Goal: Contribute content

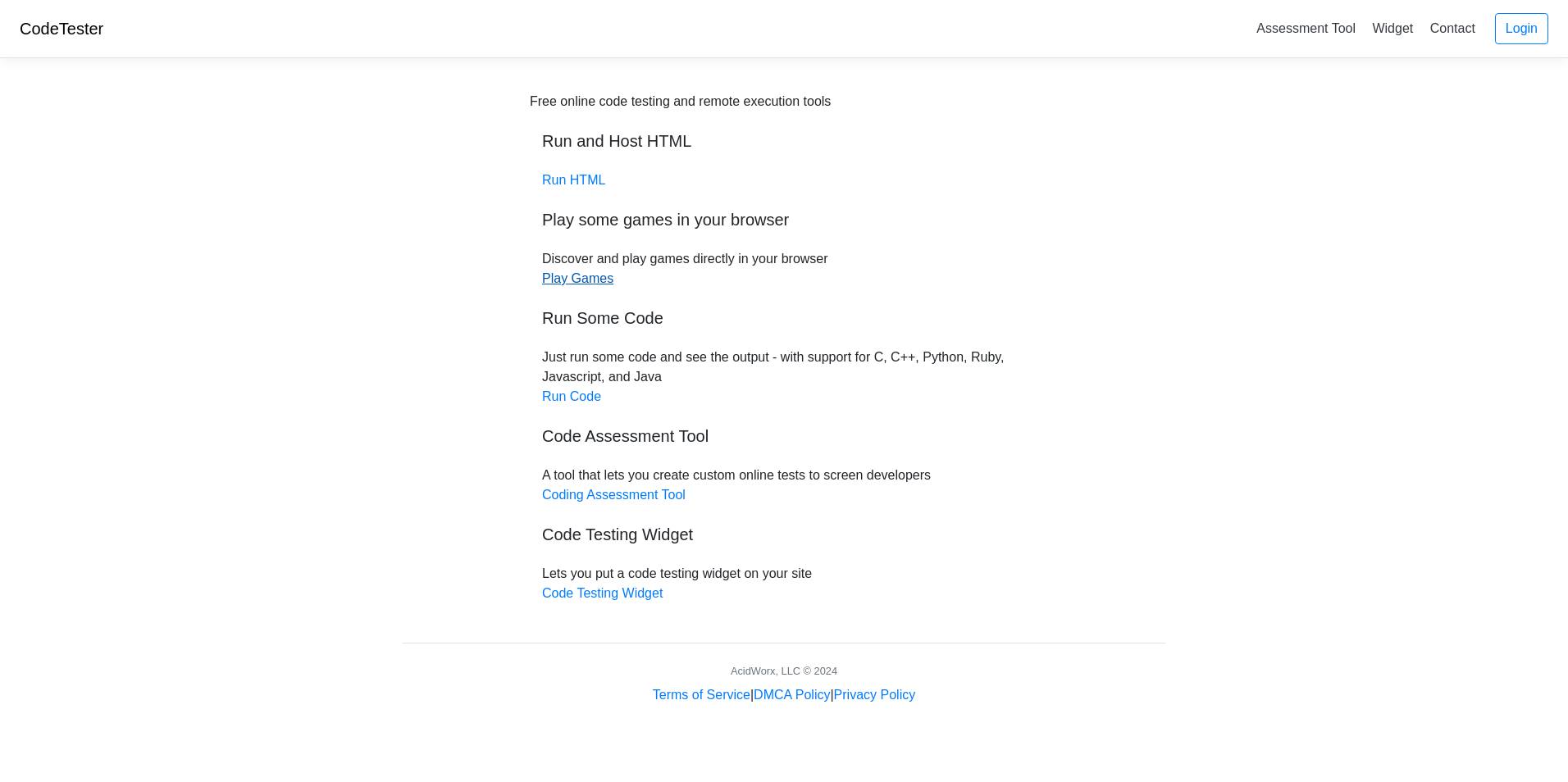
click at [587, 281] on link "Play Games" at bounding box center [577, 278] width 71 height 14
click at [578, 389] on link "Run Code" at bounding box center [572, 396] width 59 height 14
click at [585, 183] on link "Run HTML" at bounding box center [574, 180] width 63 height 14
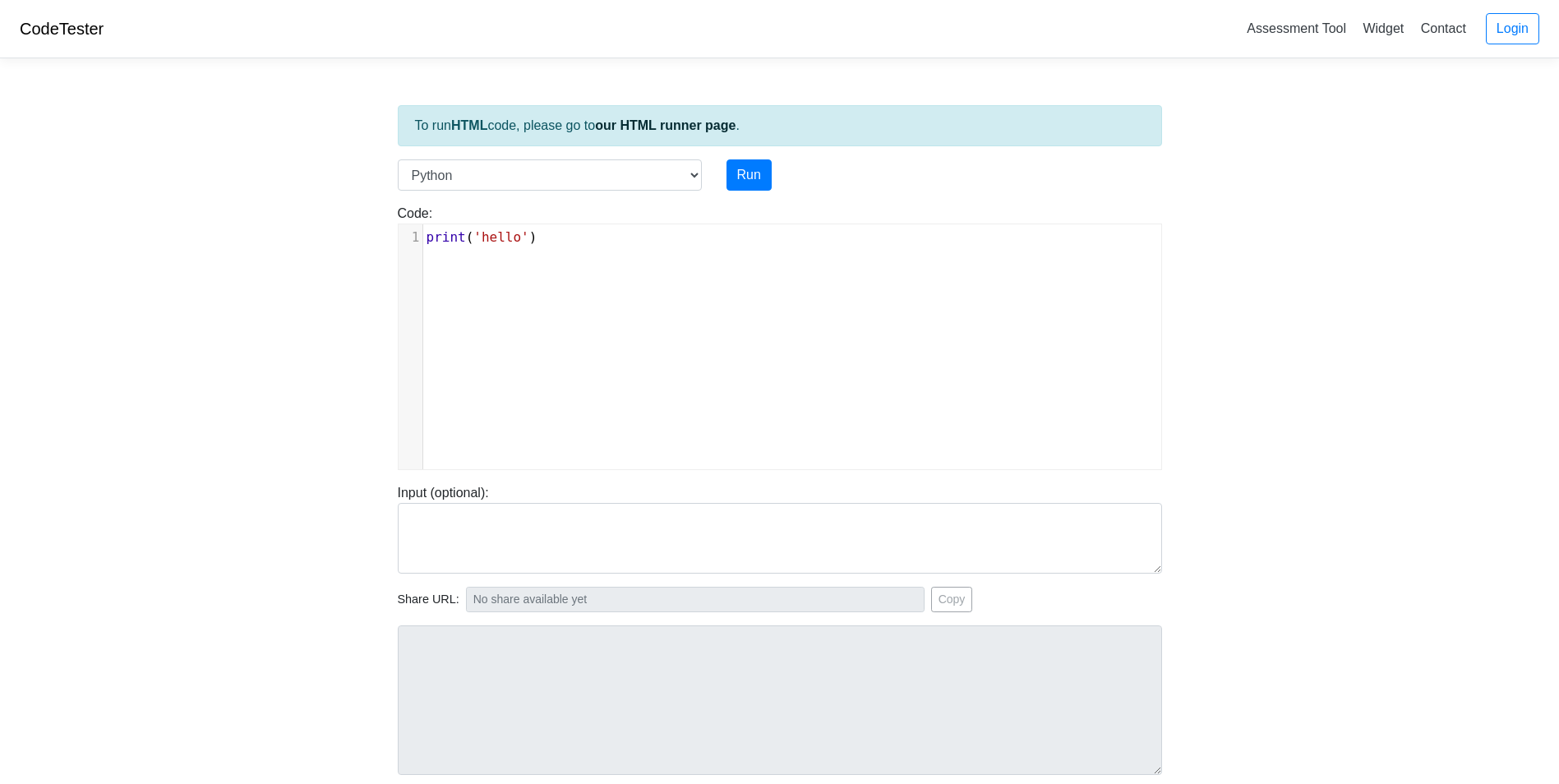
scroll to position [7, 0]
type textarea ")"
drag, startPoint x: 537, startPoint y: 239, endPoint x: 465, endPoint y: 254, distance: 73.5
click at [465, 254] on div "x 1 print ( 'hello' )" at bounding box center [793, 359] width 788 height 269
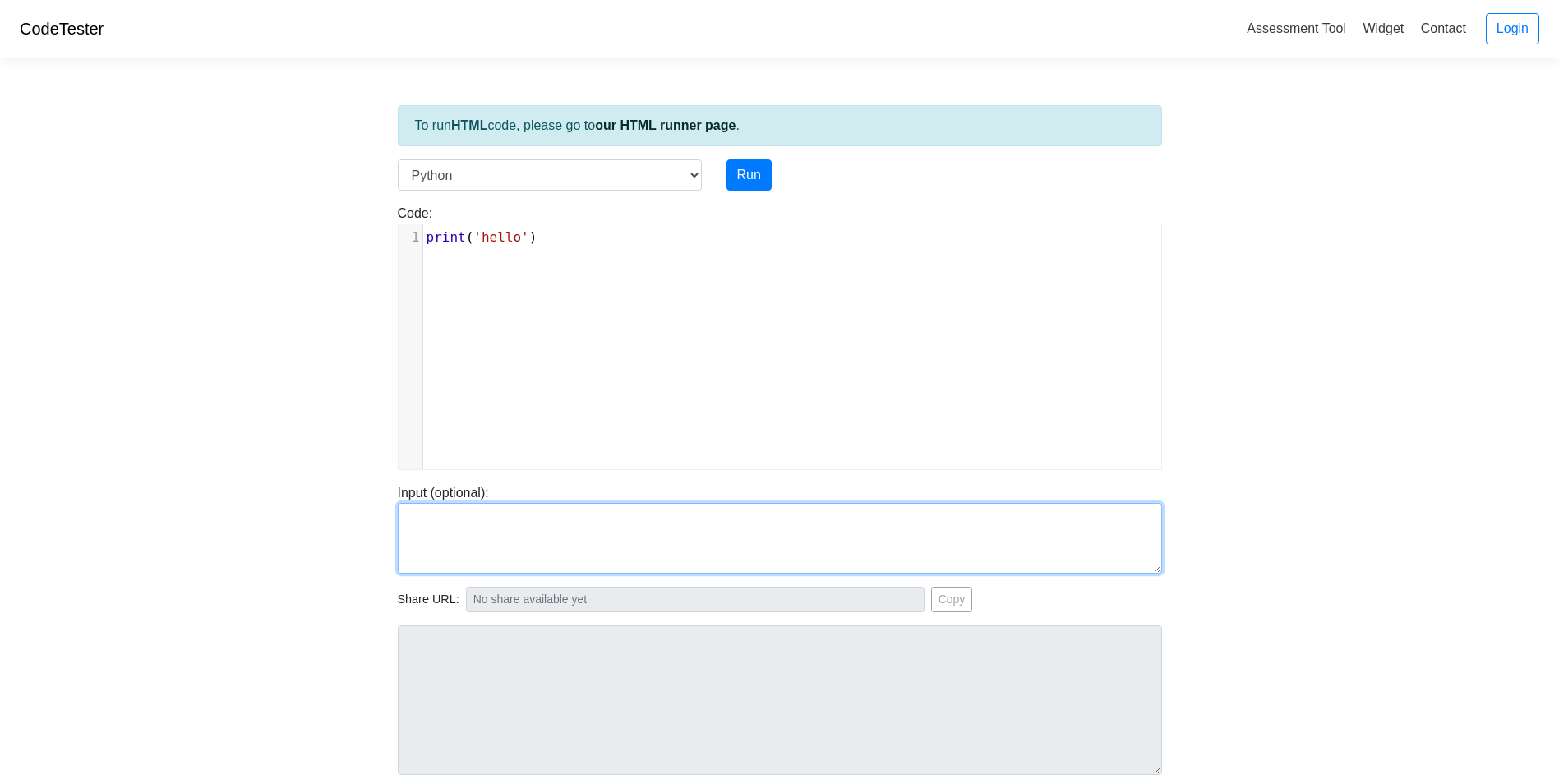
click at [439, 510] on textarea at bounding box center [780, 538] width 765 height 71
paste textarea "https://www.tiktok.com/@xiacapretta/video/7541284929489898807?is_from_webapp=1&…"
type textarea "h"
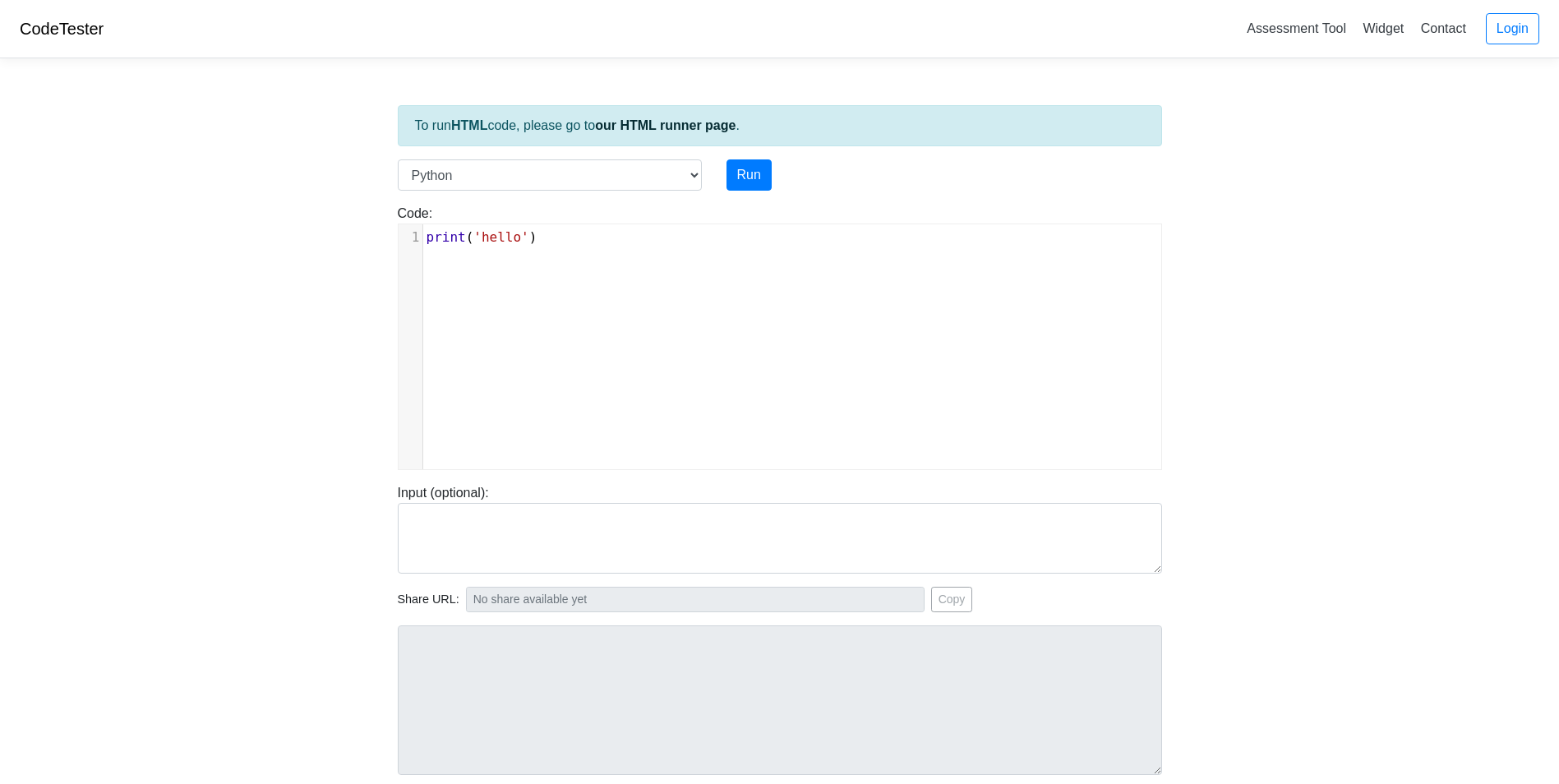
click at [527, 507] on div "Input (optional):" at bounding box center [780, 528] width 789 height 90
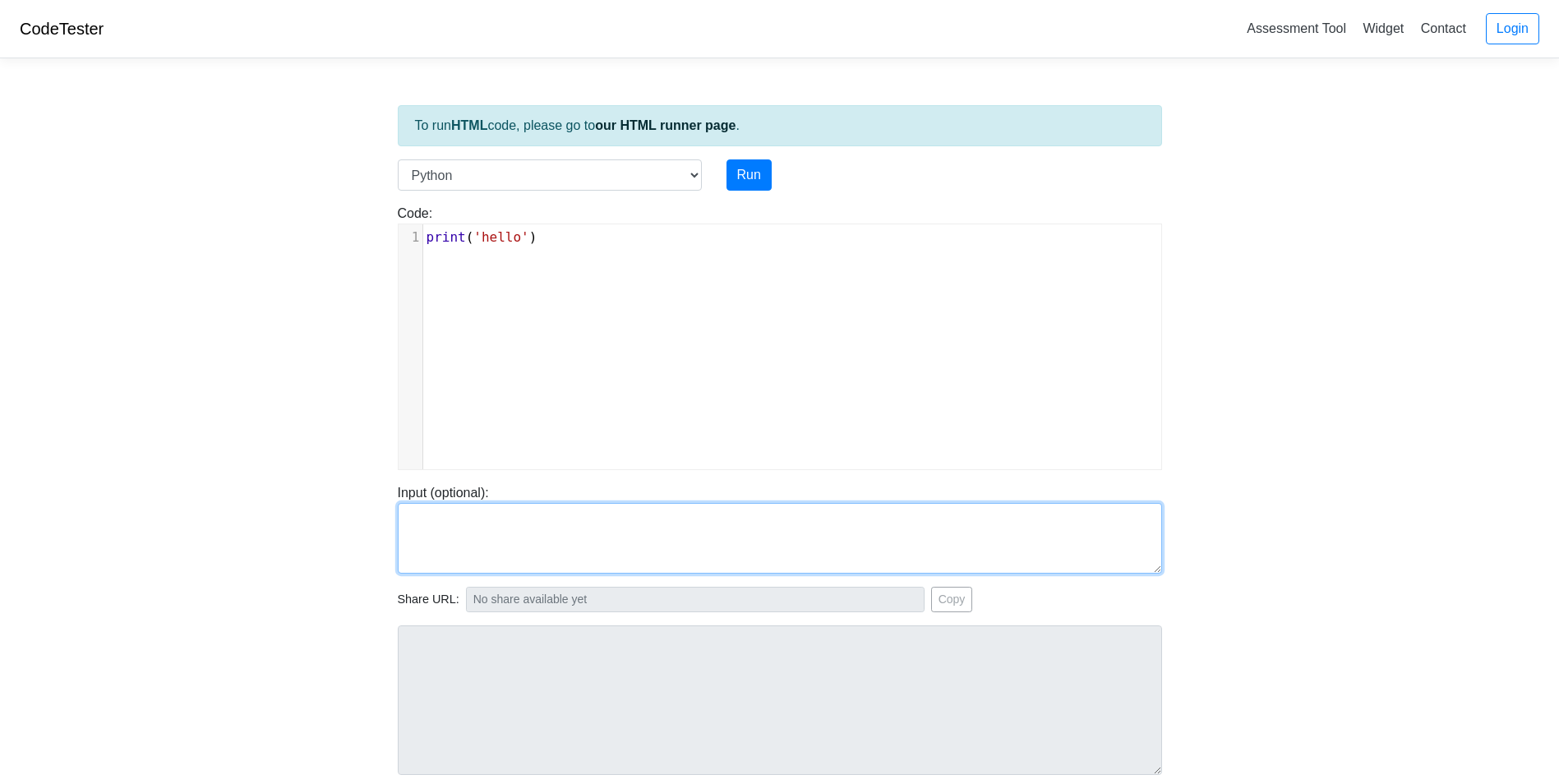
click at [525, 510] on textarea at bounding box center [780, 538] width 765 height 71
paste textarea "import React, { useEffect, useRef, useState } from "react"; import { motion } f…"
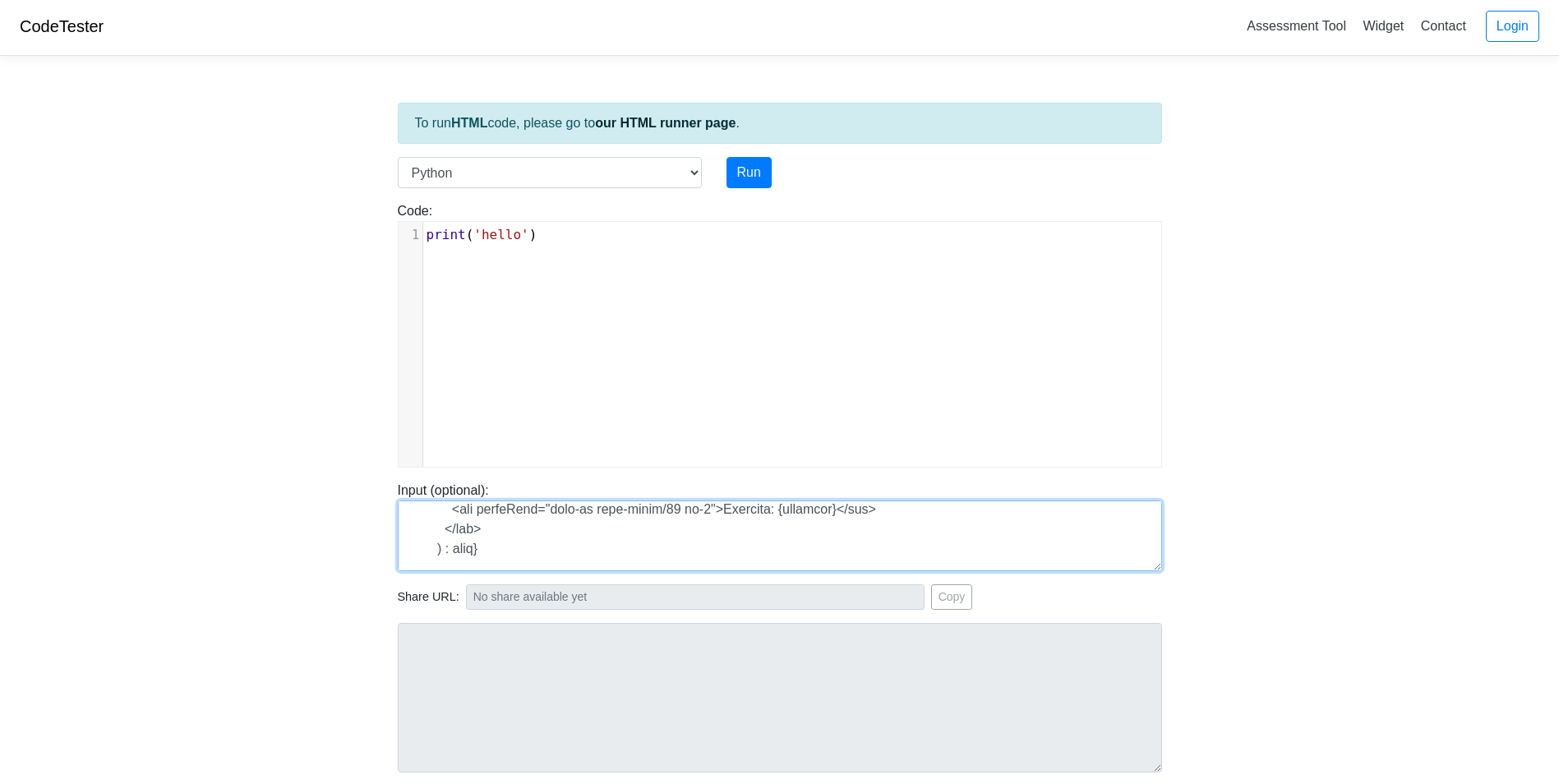
scroll to position [0, 0]
type textarea "import React, { useEffect, useRef, useState } from "react"; import { motion } f…"
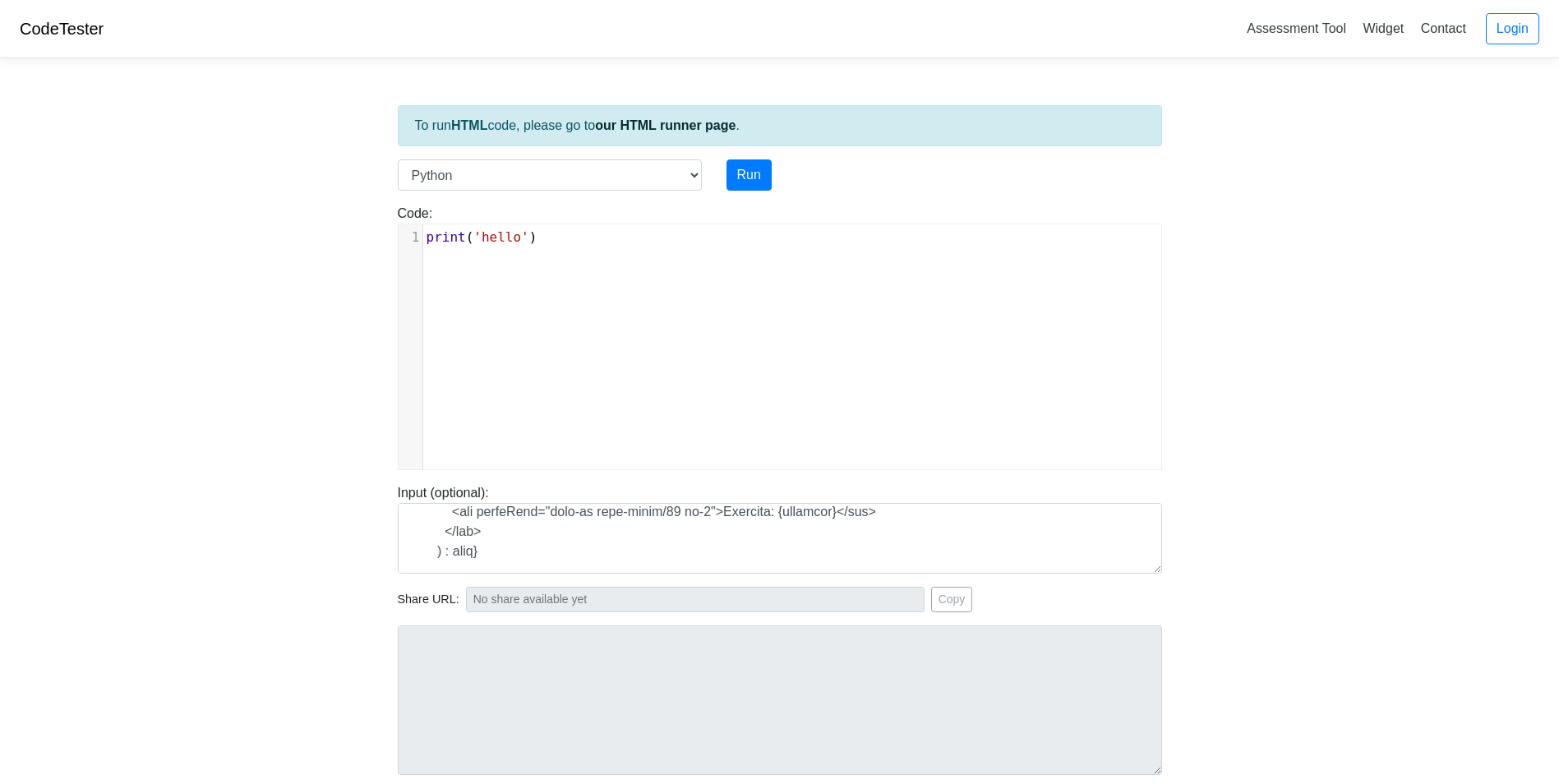
click at [666, 299] on div "x 1 print ( 'hello' )" at bounding box center [793, 359] width 788 height 269
type textarea "​"
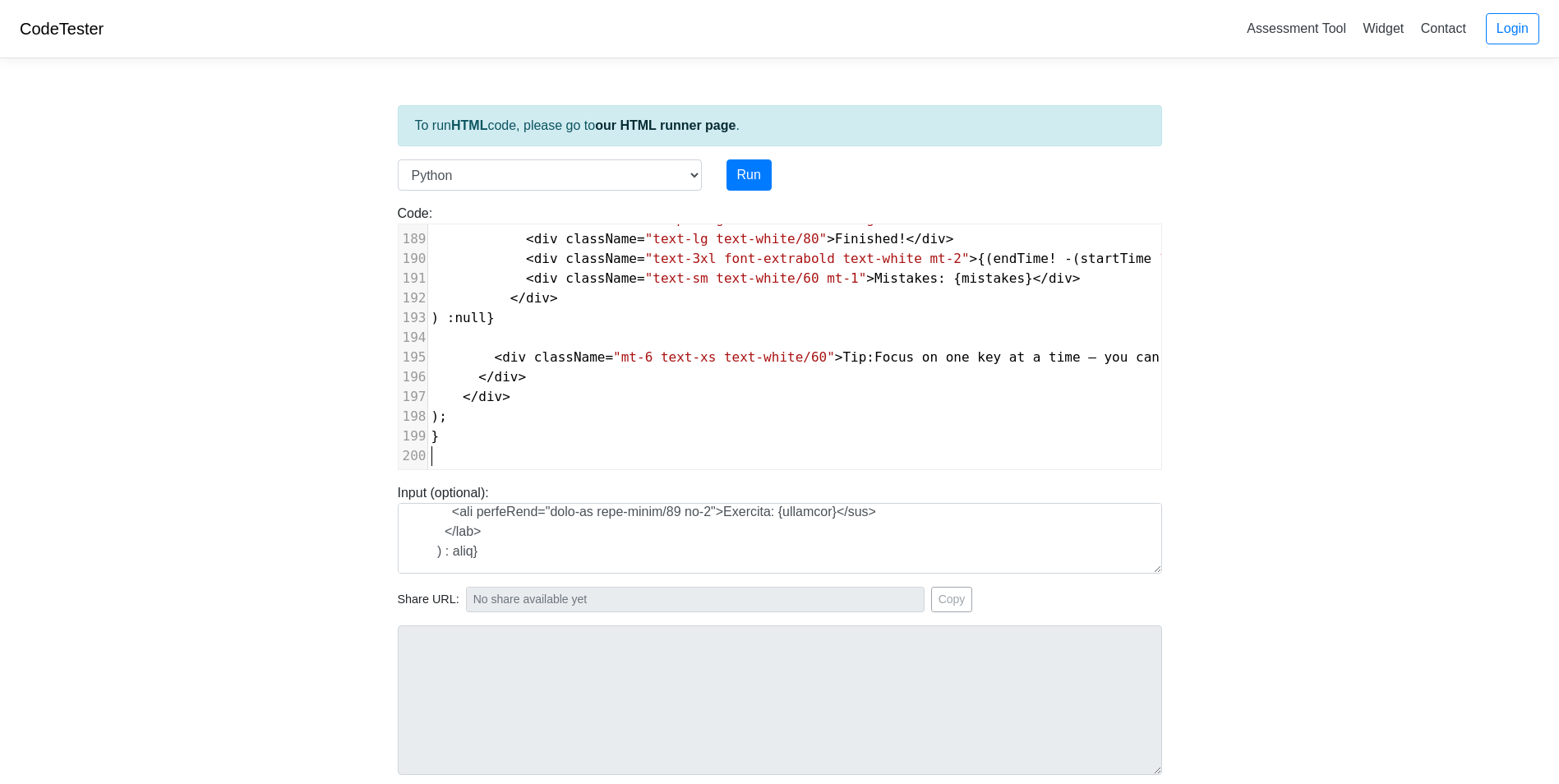
scroll to position [3706, 0]
click at [747, 182] on button "Run" at bounding box center [749, 176] width 46 height 32
type input "https://codetester.io/runner?s=4MX6o81Qzo"
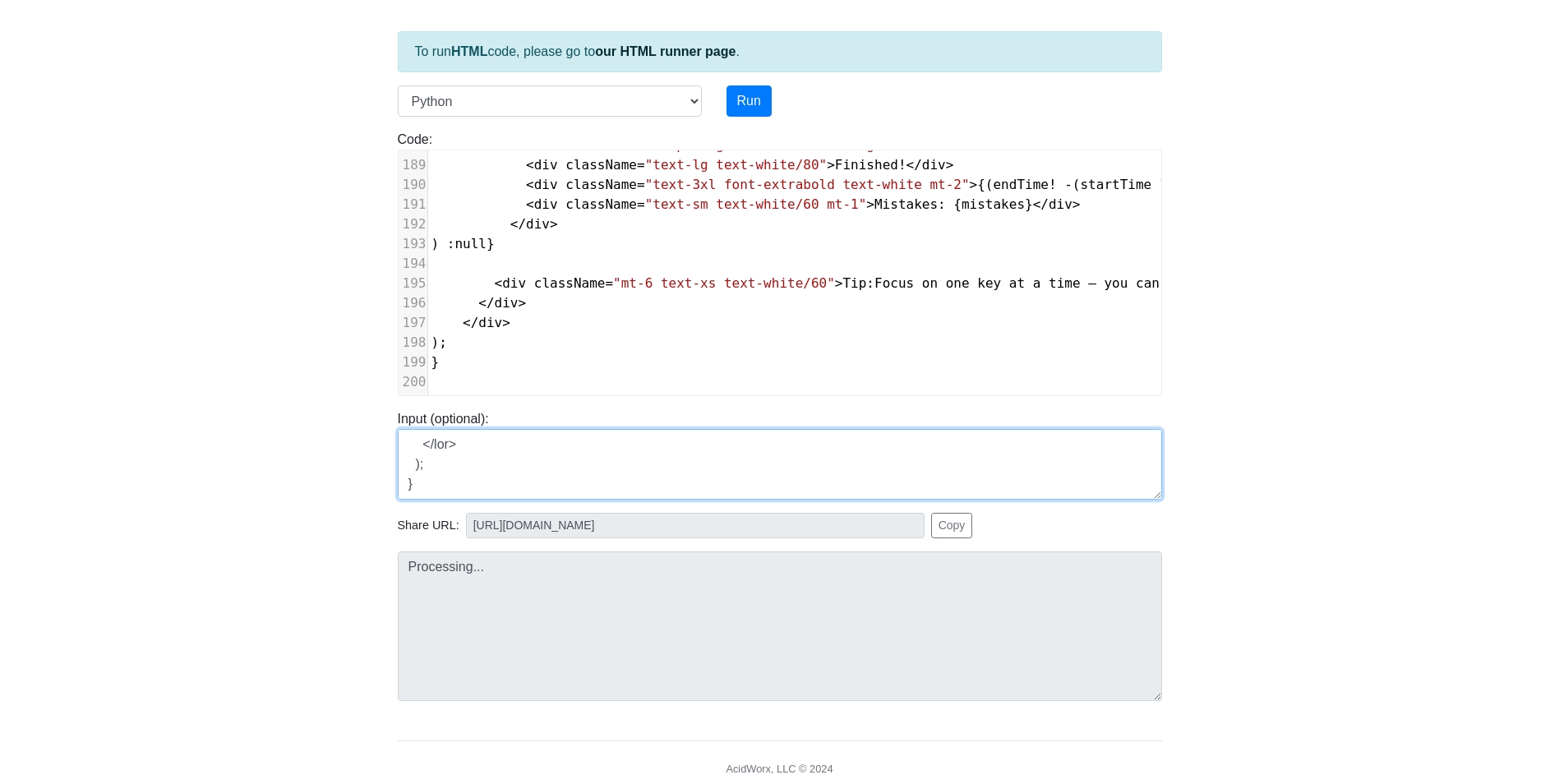
scroll to position [132, 0]
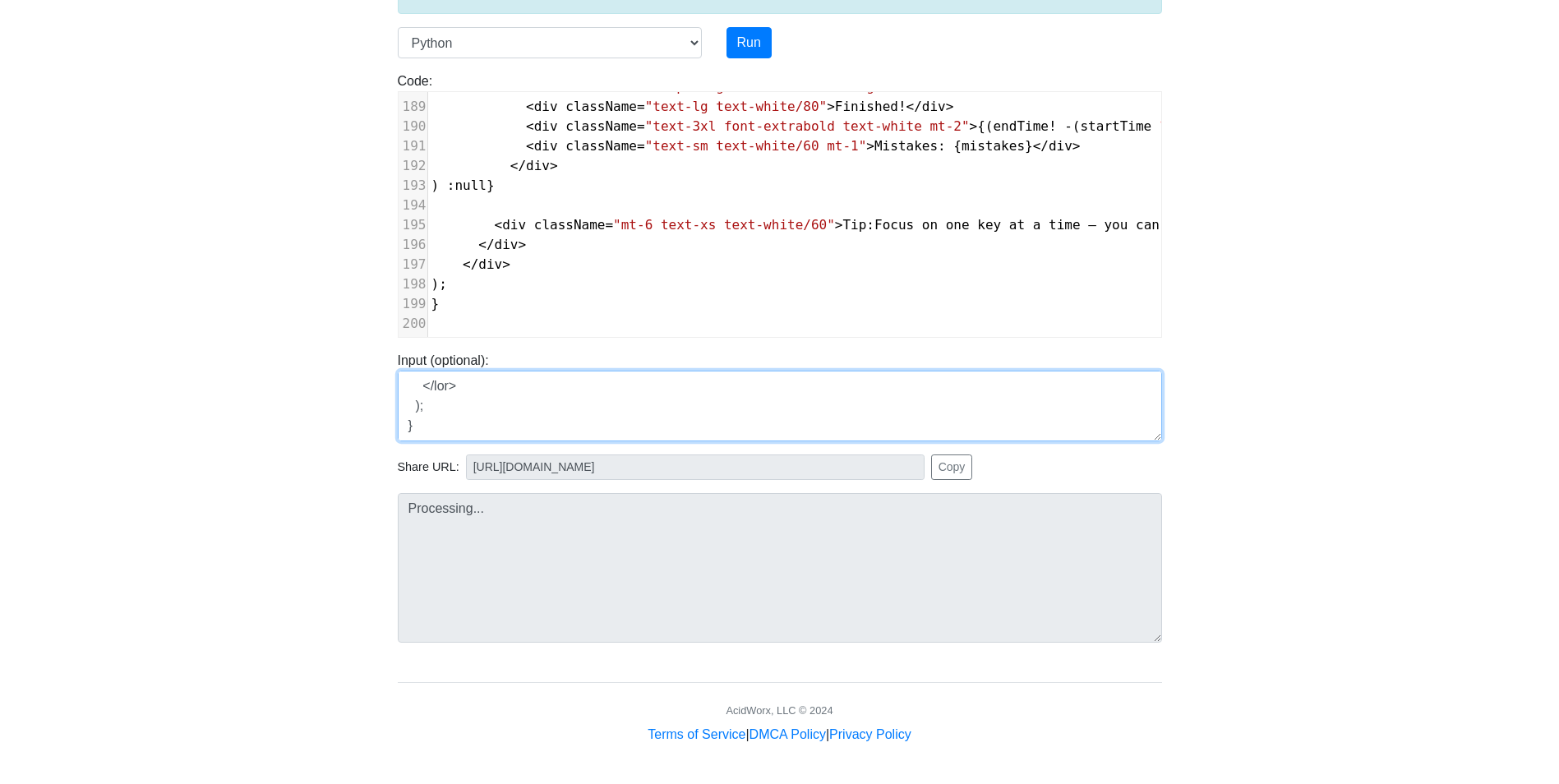
click at [539, 539] on div "To run HTML code, please go to our HTML runner page . Language C C++ Go Java Ja…" at bounding box center [780, 342] width 789 height 805
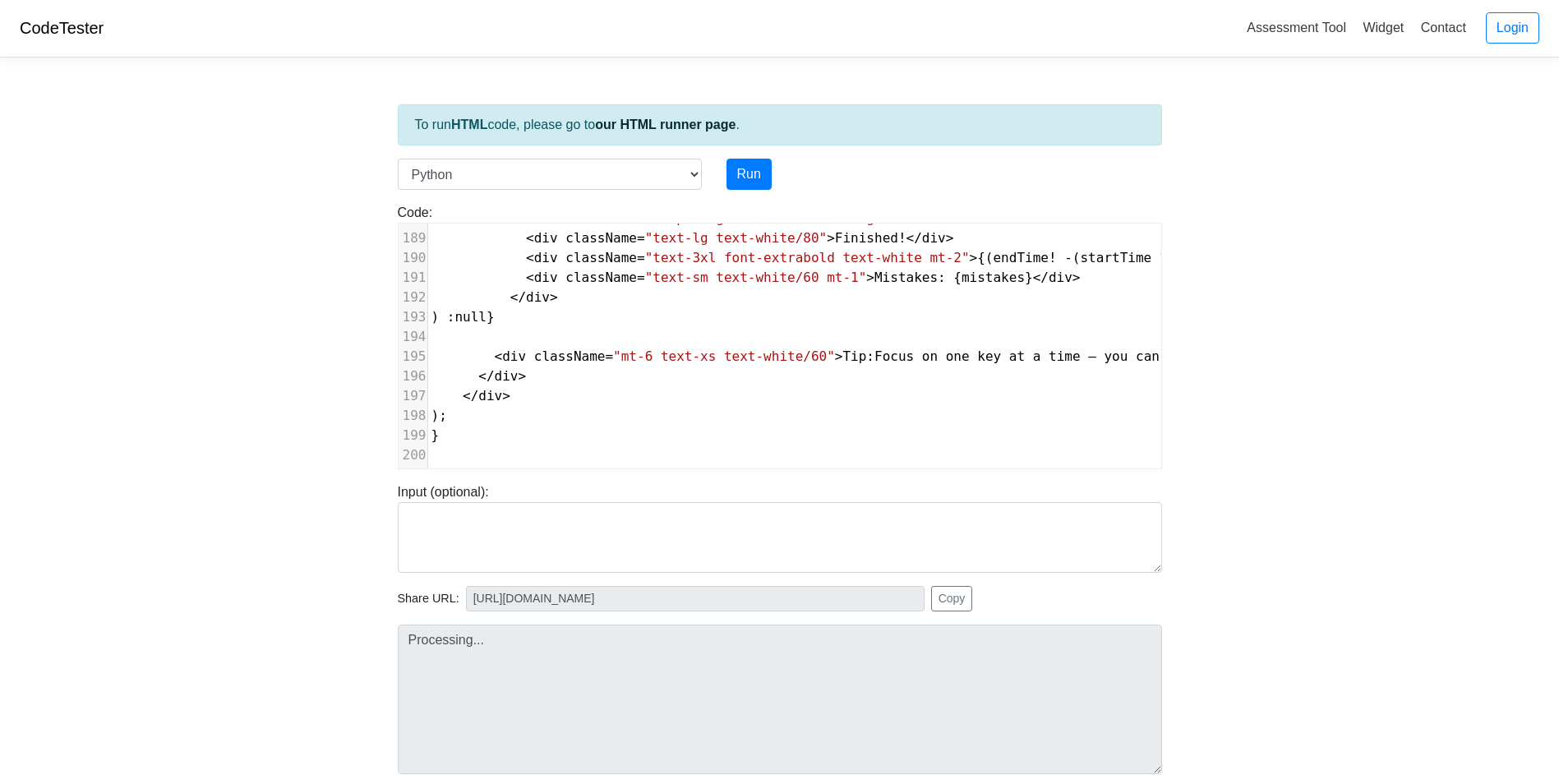
scroll to position [0, 0]
click at [667, 170] on select "C C++ Go Java Javascript Python Ruby" at bounding box center [549, 176] width 304 height 32
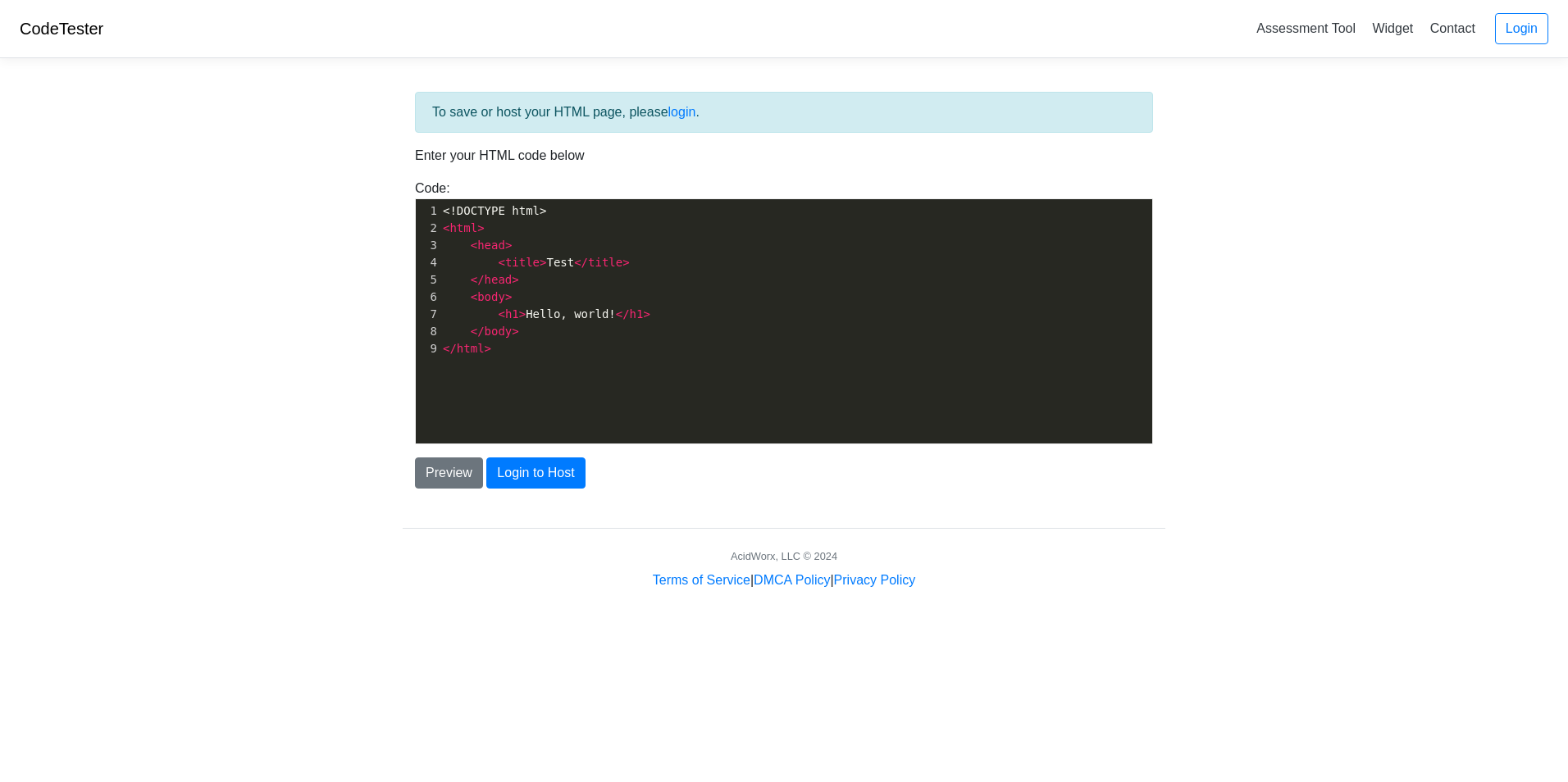
scroll to position [6, 0]
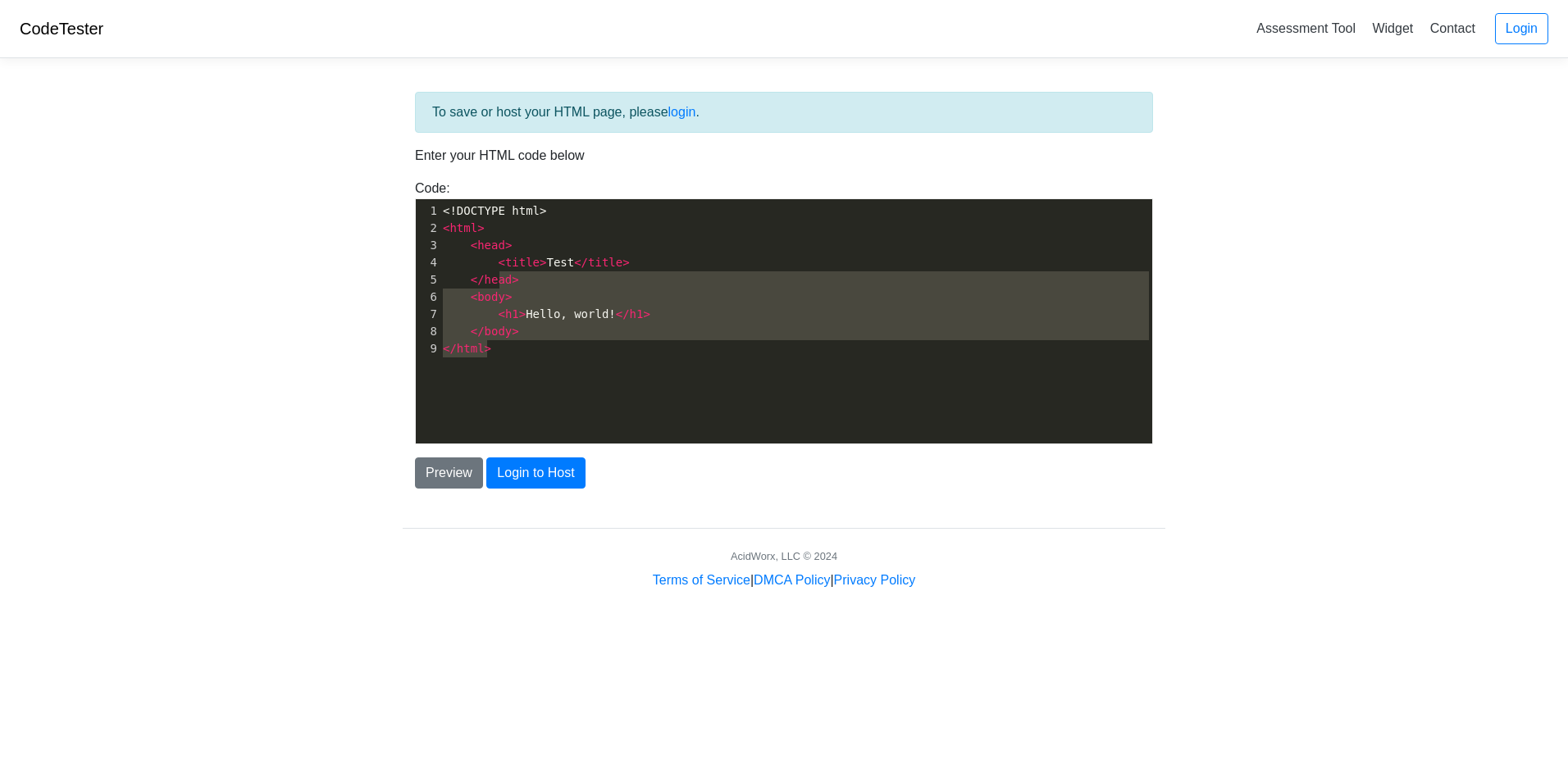
type textarea "<!DOCTYPE html> <html> <head> <title>Test</title> </head> <body> <h1>Hello, wor…"
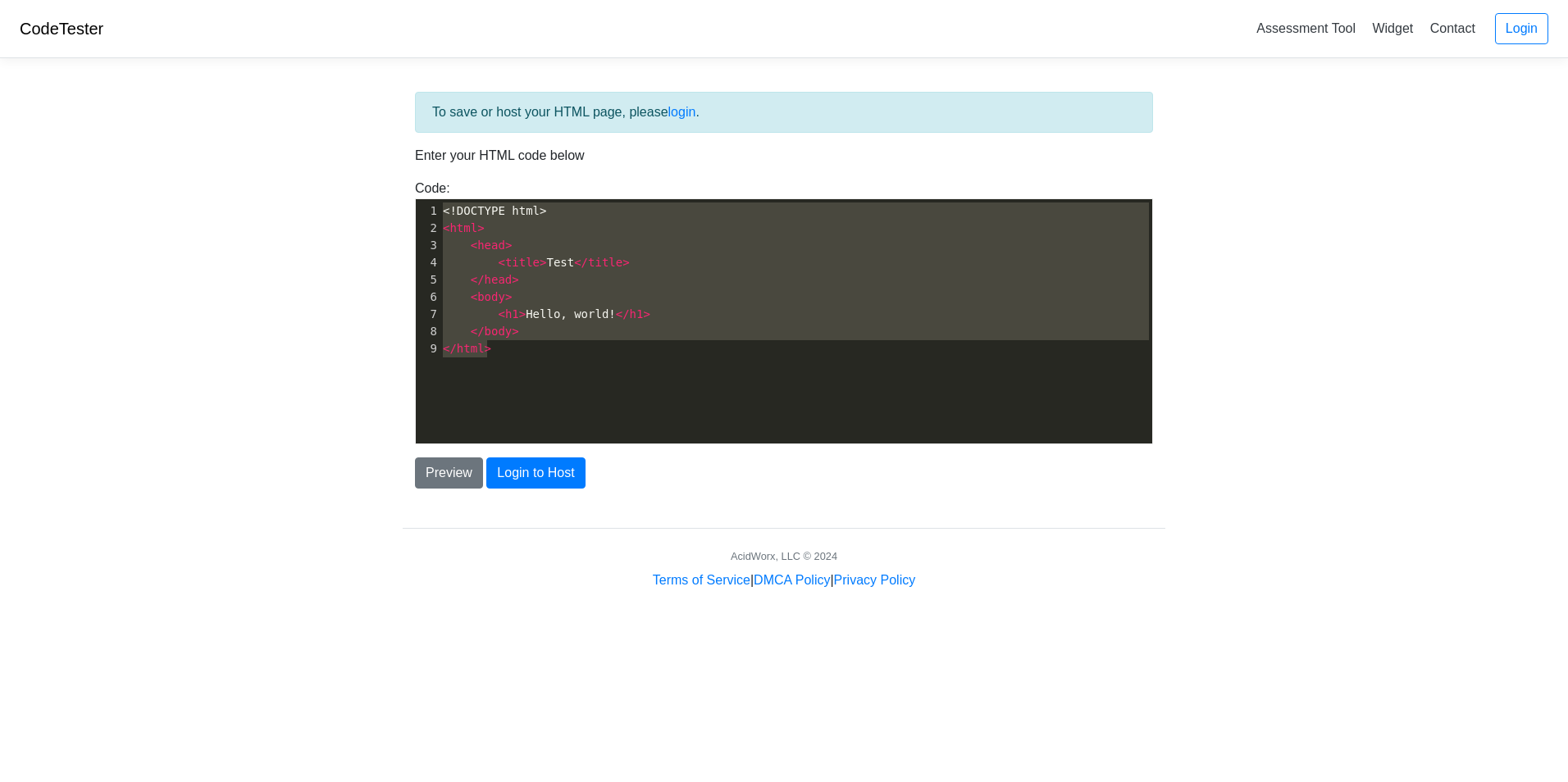
drag, startPoint x: 520, startPoint y: 361, endPoint x: 461, endPoint y: 193, distance: 178.1
click at [461, 193] on div "Code: <!DOCTYPE html> <html> <head> <title>Test</title> </head> <body> <h1>Hell…" at bounding box center [783, 311] width 763 height 266
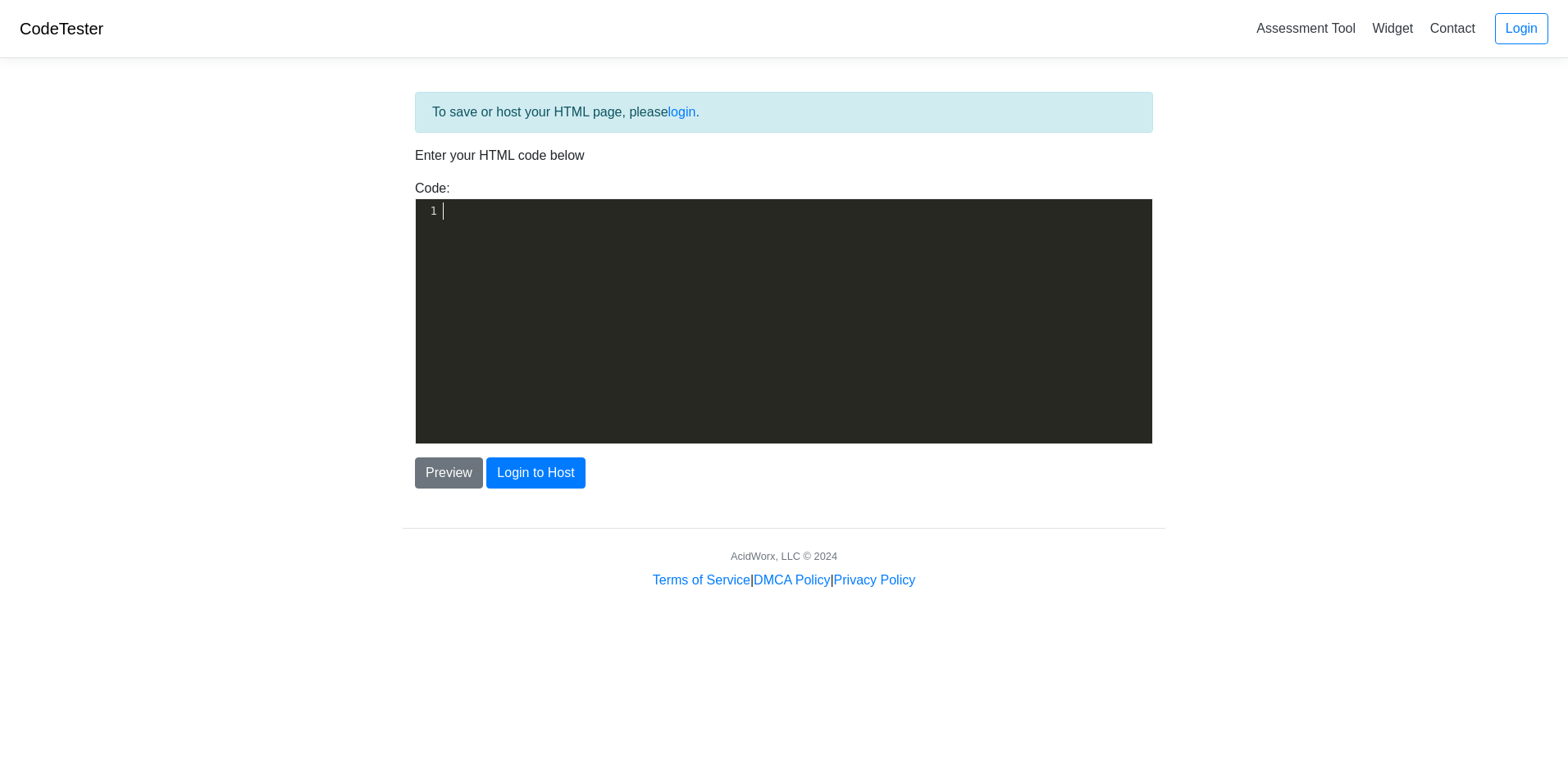
type textarea "​"
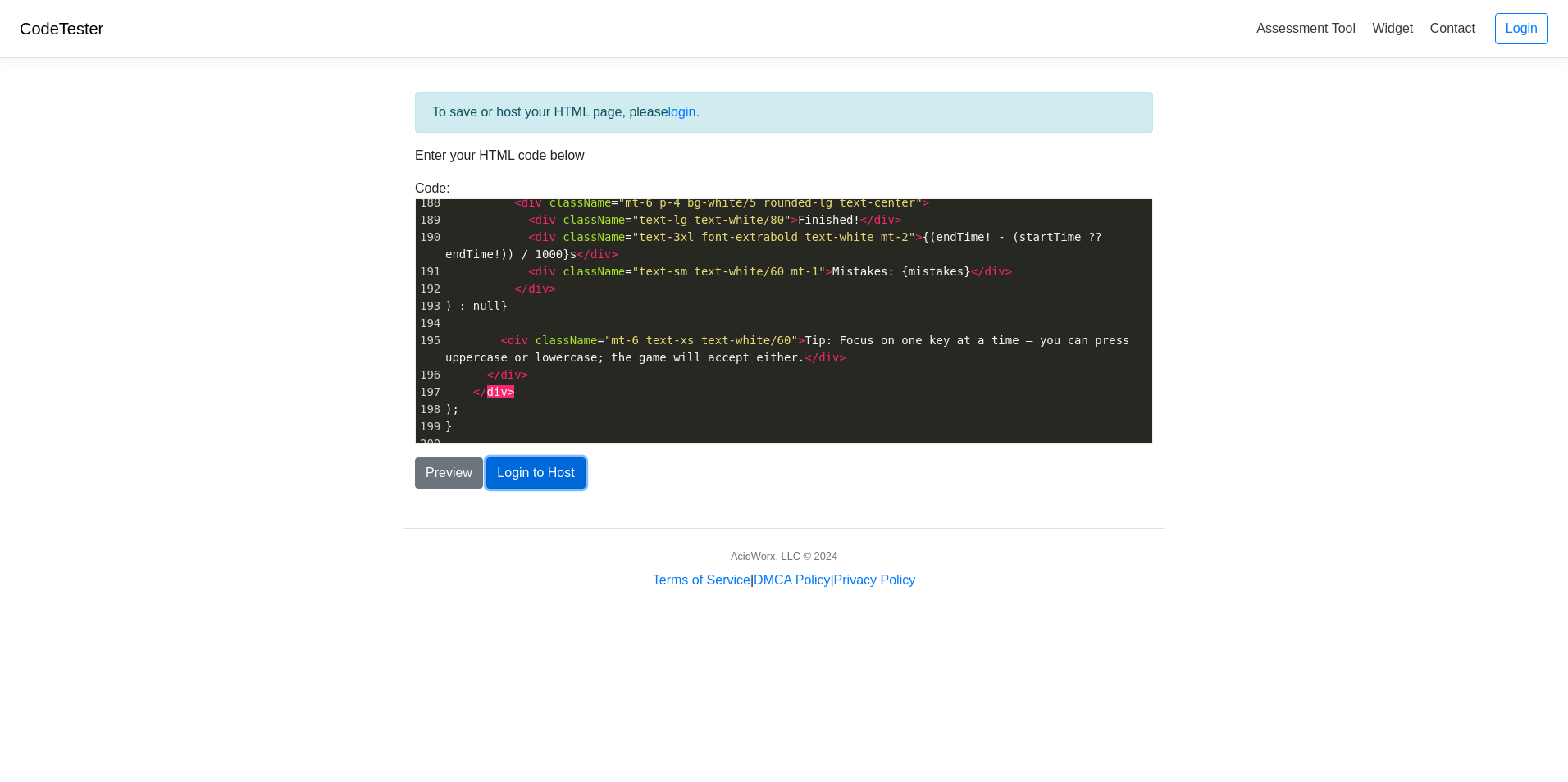
click at [517, 472] on button "Login to Host" at bounding box center [536, 473] width 98 height 32
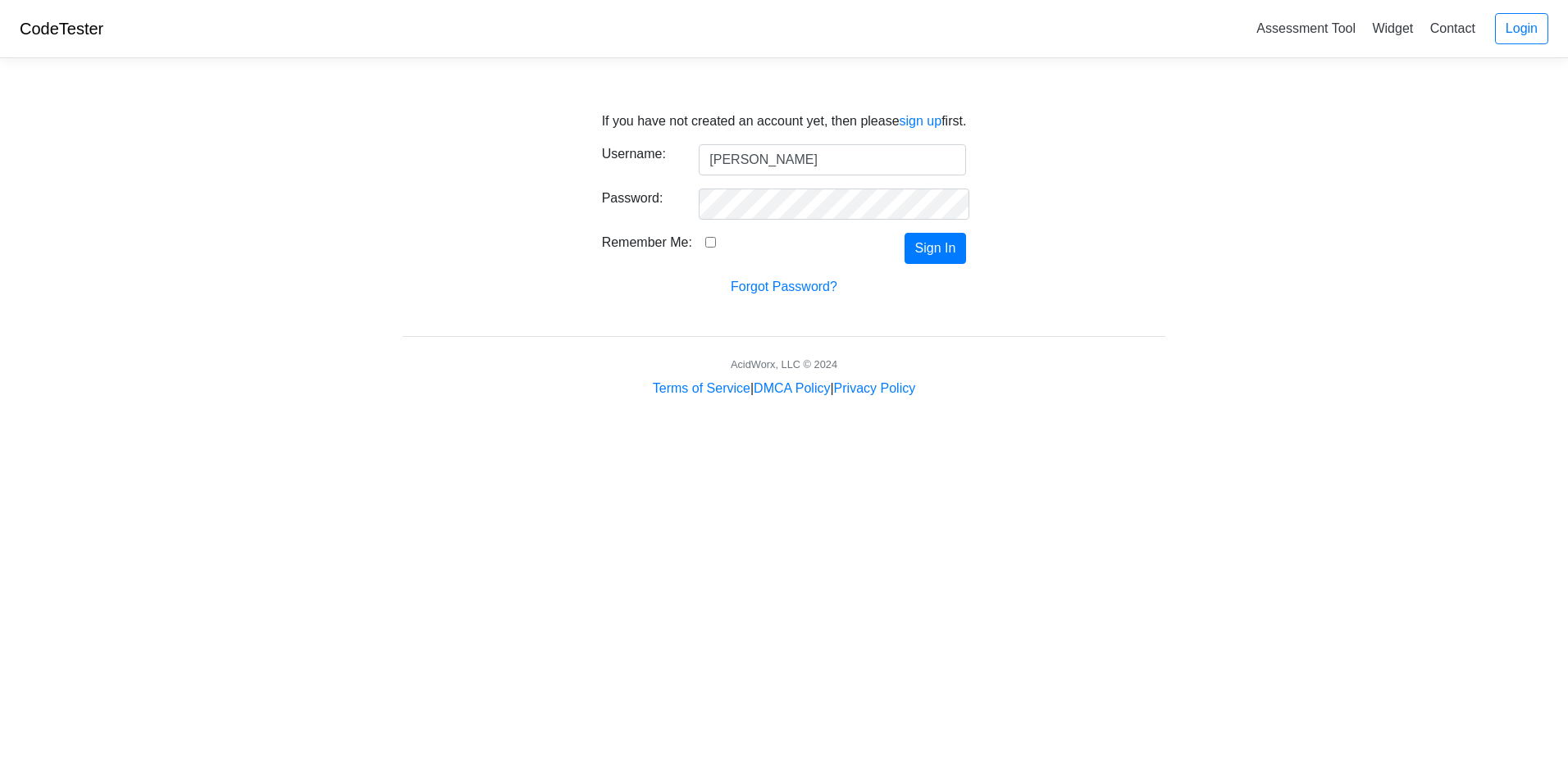
type input "jacob mclean"
click at [921, 116] on link "sign up" at bounding box center [921, 120] width 43 height 14
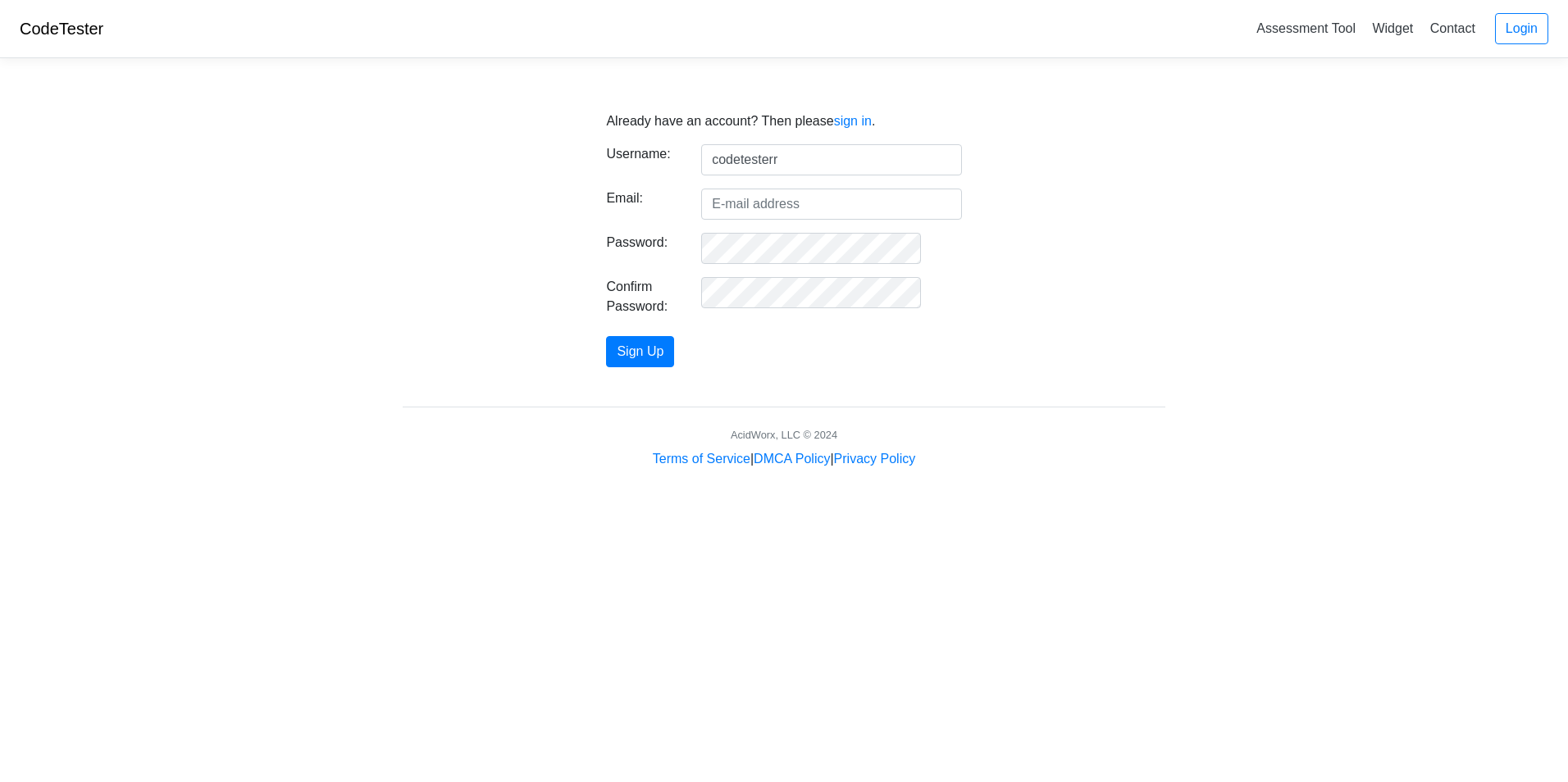
type input "codetesterr"
click at [796, 192] on input "Email:" at bounding box center [830, 204] width 259 height 32
type input "[EMAIL_ADDRESS][DOMAIN_NAME]"
click at [674, 342] on button "Sign Up" at bounding box center [639, 352] width 68 height 32
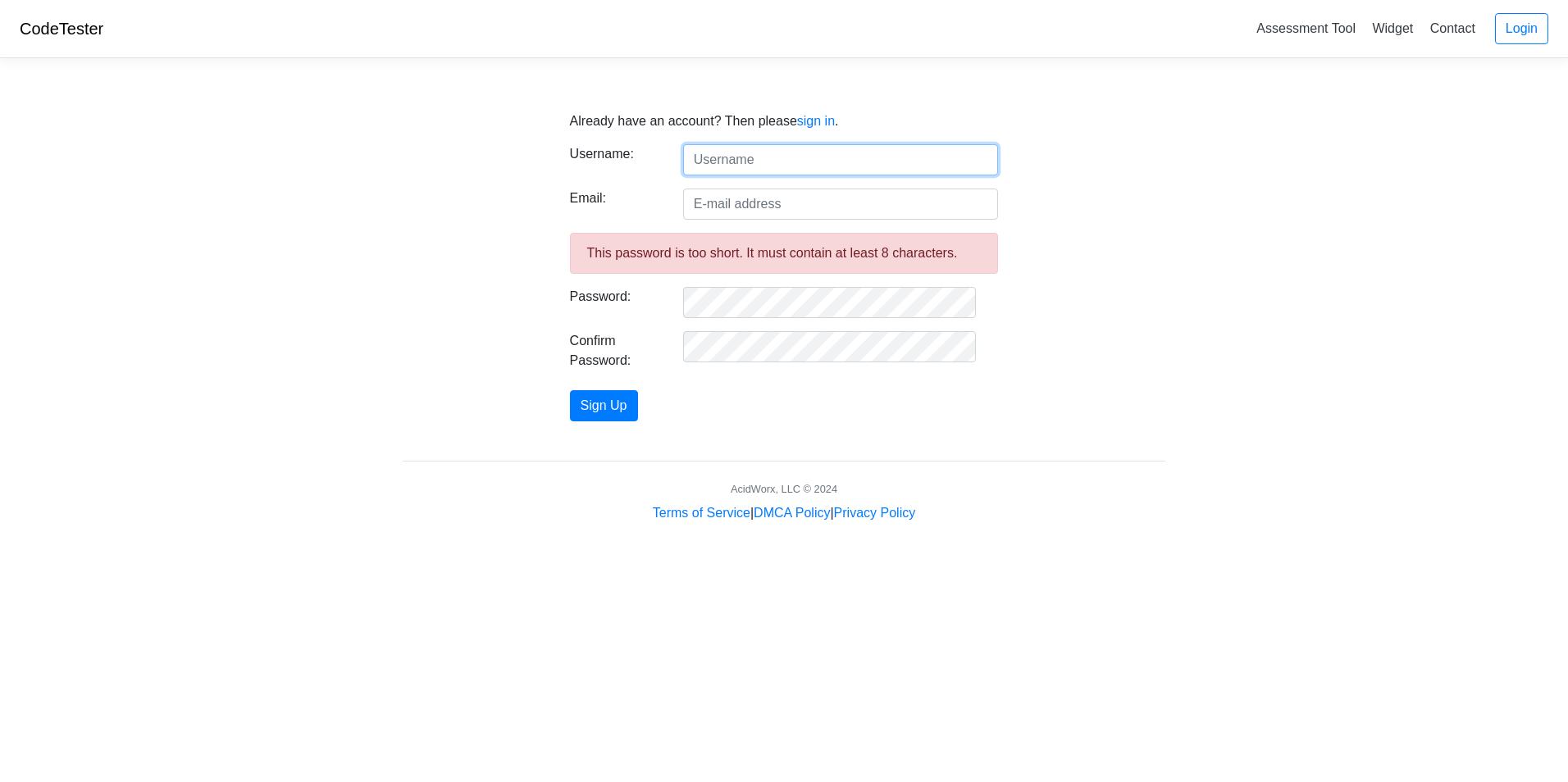
drag, startPoint x: 726, startPoint y: 170, endPoint x: 738, endPoint y: 165, distance: 13.0
click at [726, 170] on input "text" at bounding box center [841, 160] width 316 height 32
type input "codetesterr"
type input "jacobmclean529@gmail.com"
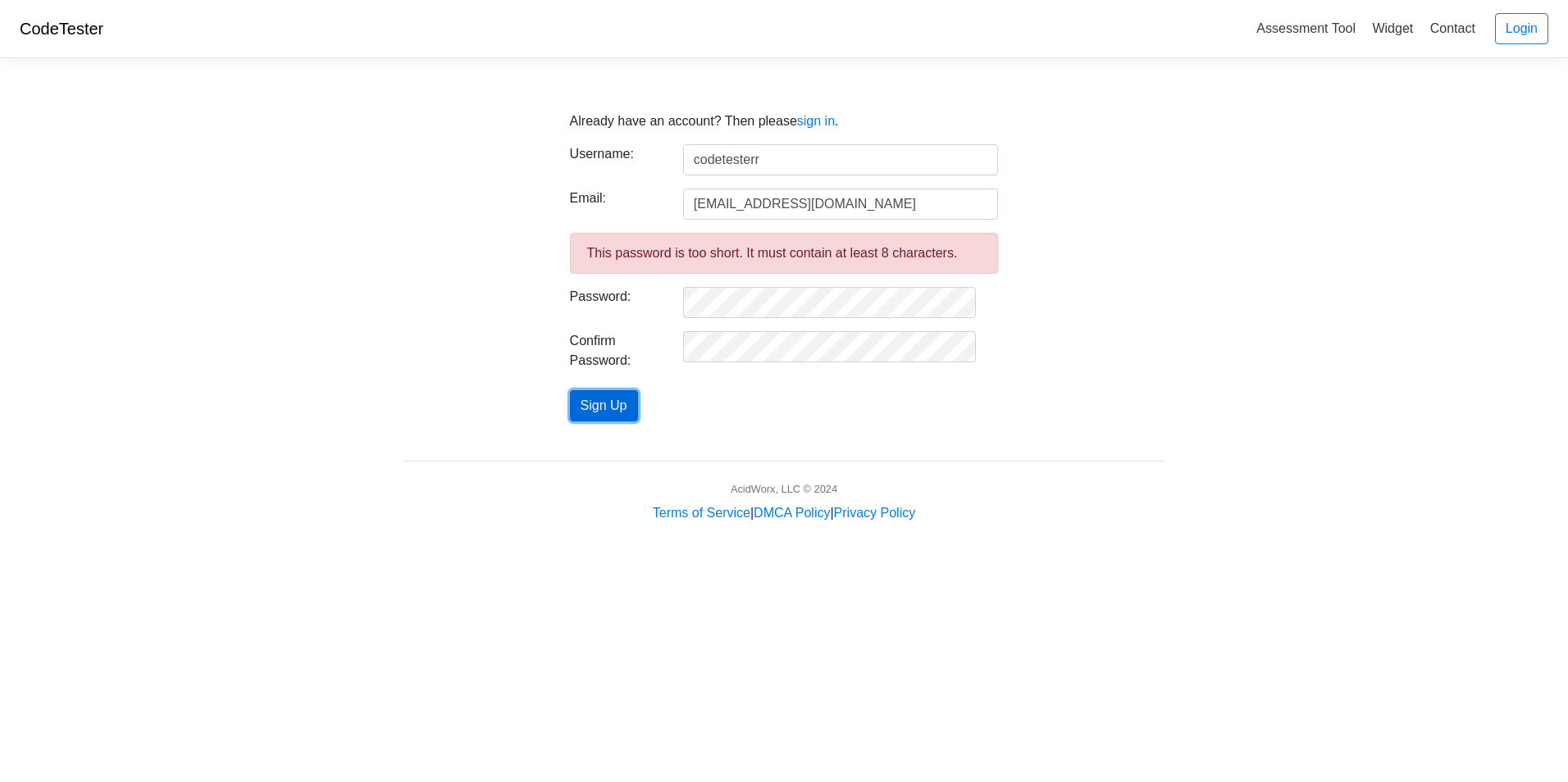
click at [638, 399] on button "Sign Up" at bounding box center [603, 406] width 68 height 32
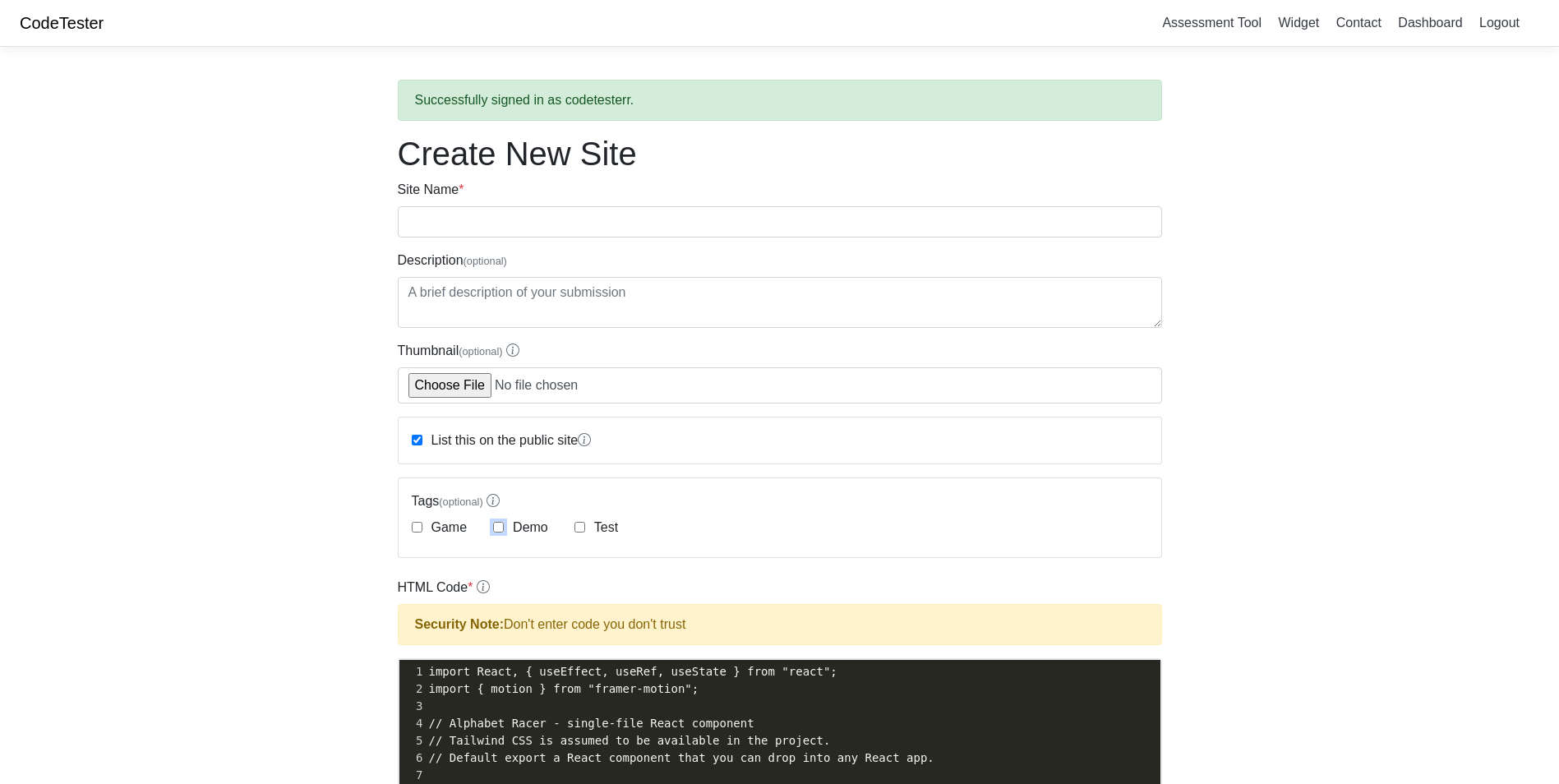
click at [501, 526] on input "Demo" at bounding box center [499, 528] width 11 height 11
checkbox input "true"
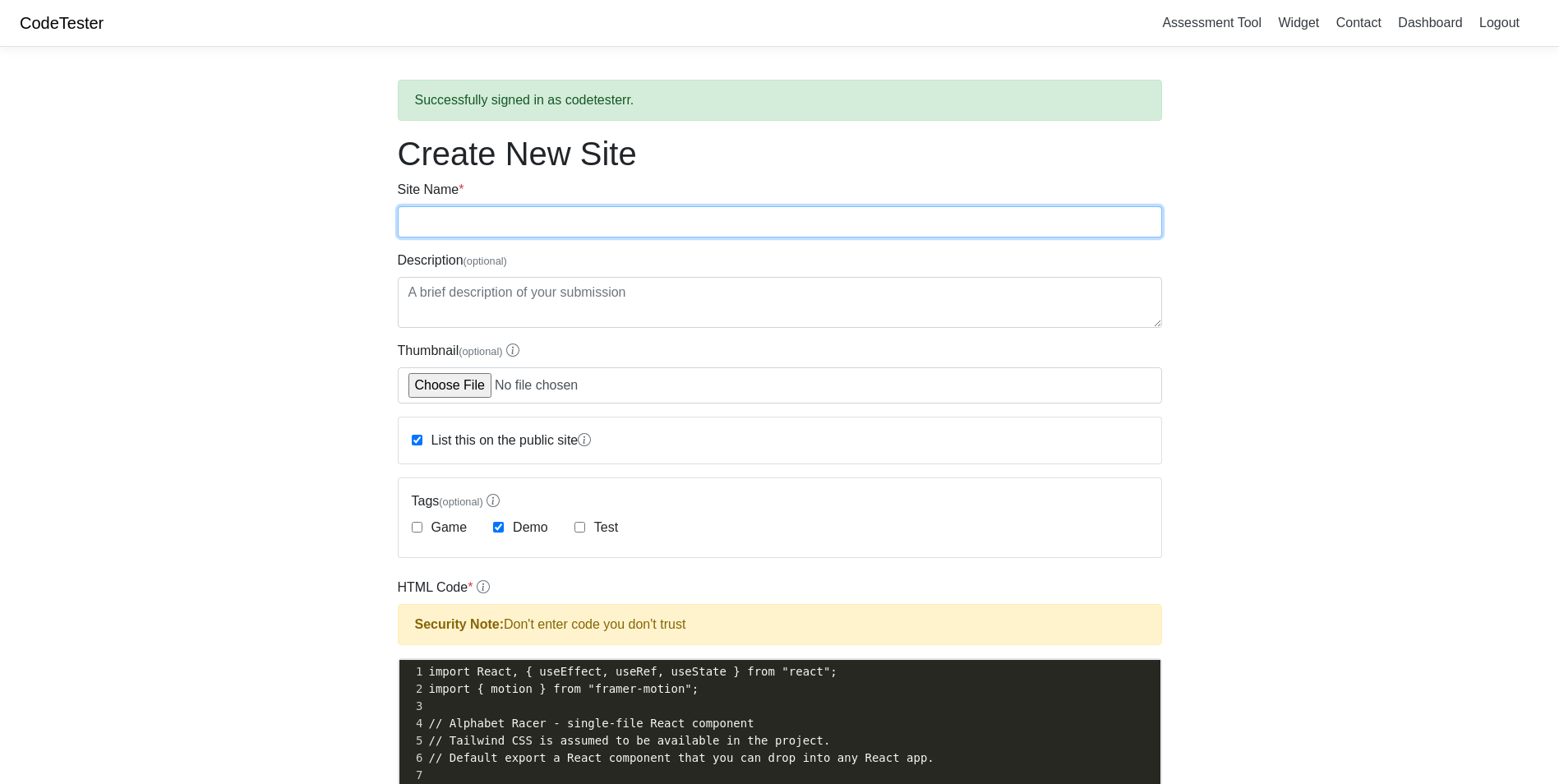
click at [531, 228] on input "Site Name *" at bounding box center [780, 222] width 765 height 32
type input "alphabet training"
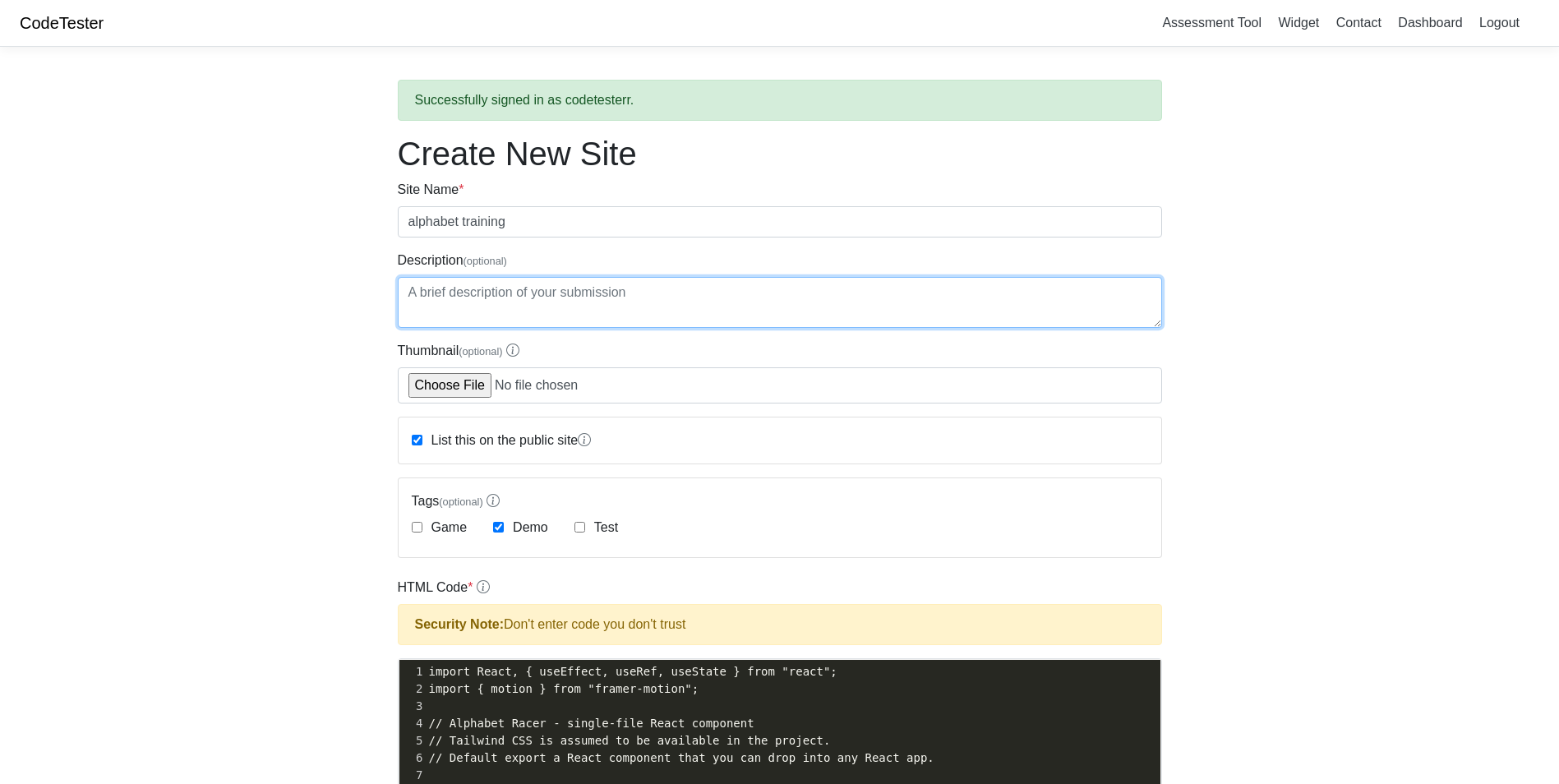
click at [671, 295] on textarea "Description (optional)" at bounding box center [780, 302] width 765 height 51
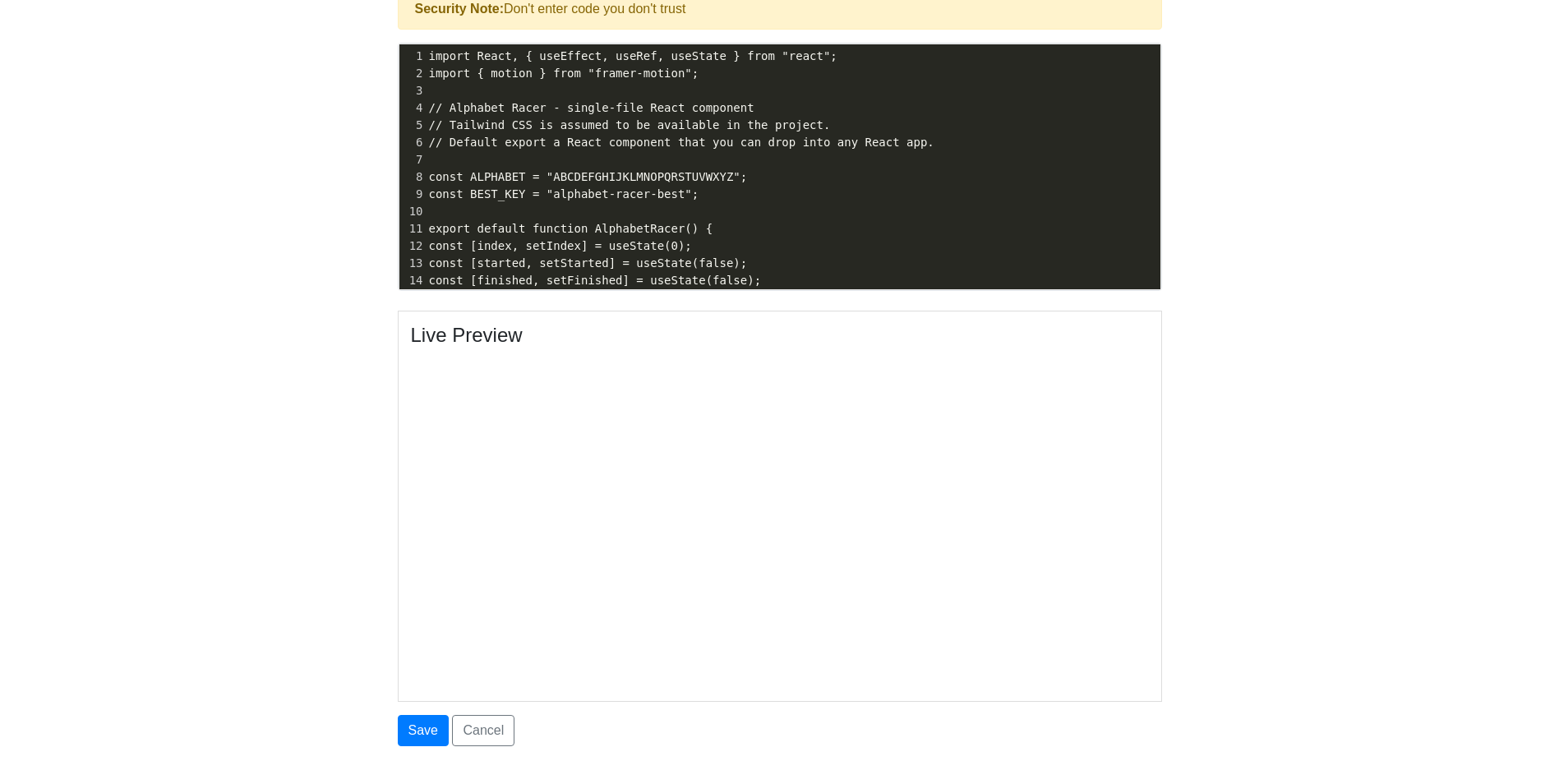
scroll to position [718, 0]
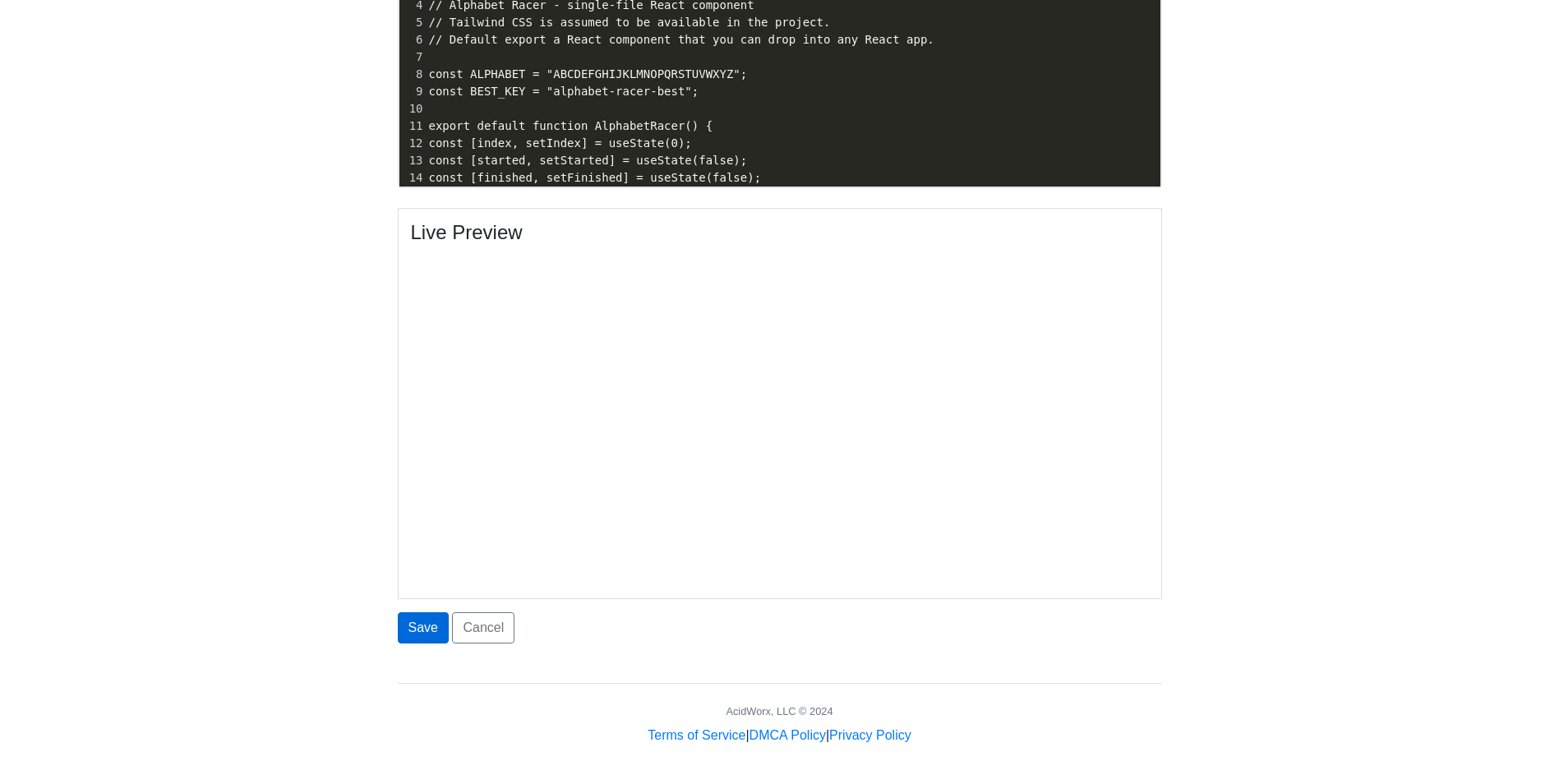
type textarea "this game is inspired by a really good games called nitro type"
click at [430, 618] on button "Save" at bounding box center [423, 628] width 51 height 32
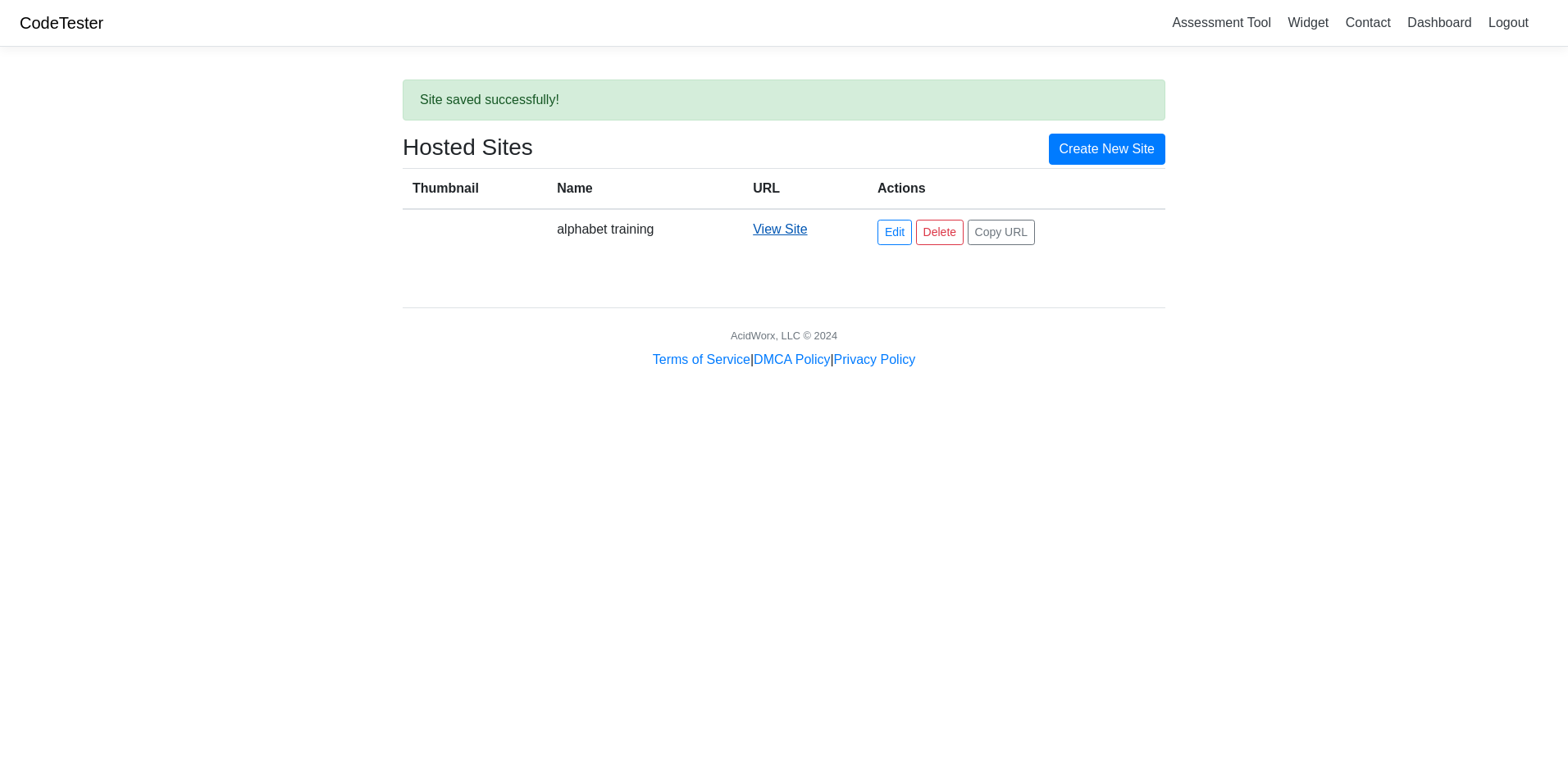
click at [779, 232] on link "View Site" at bounding box center [779, 229] width 54 height 14
